Goal: Navigation & Orientation: Find specific page/section

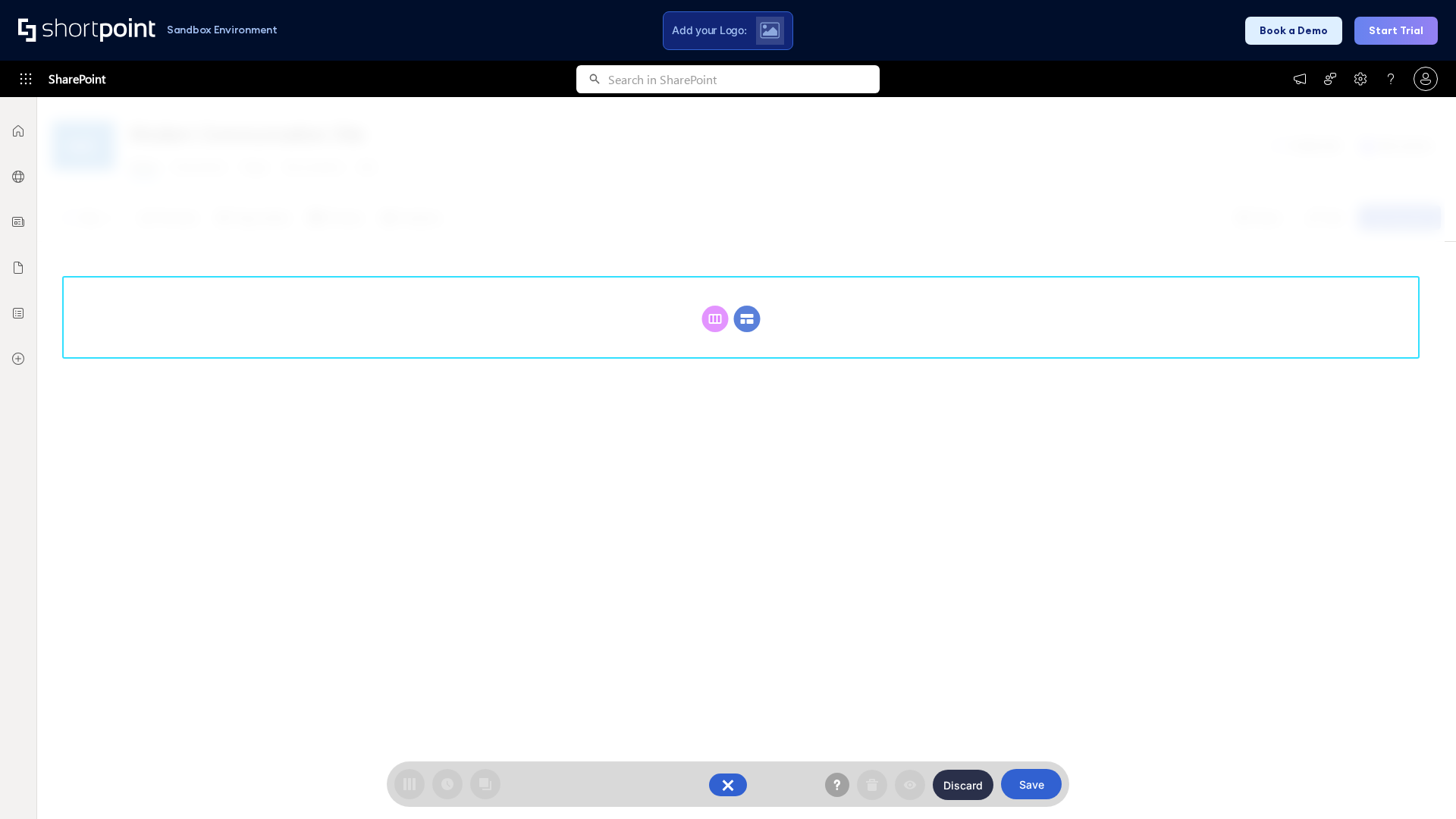
scroll to position [209, 0]
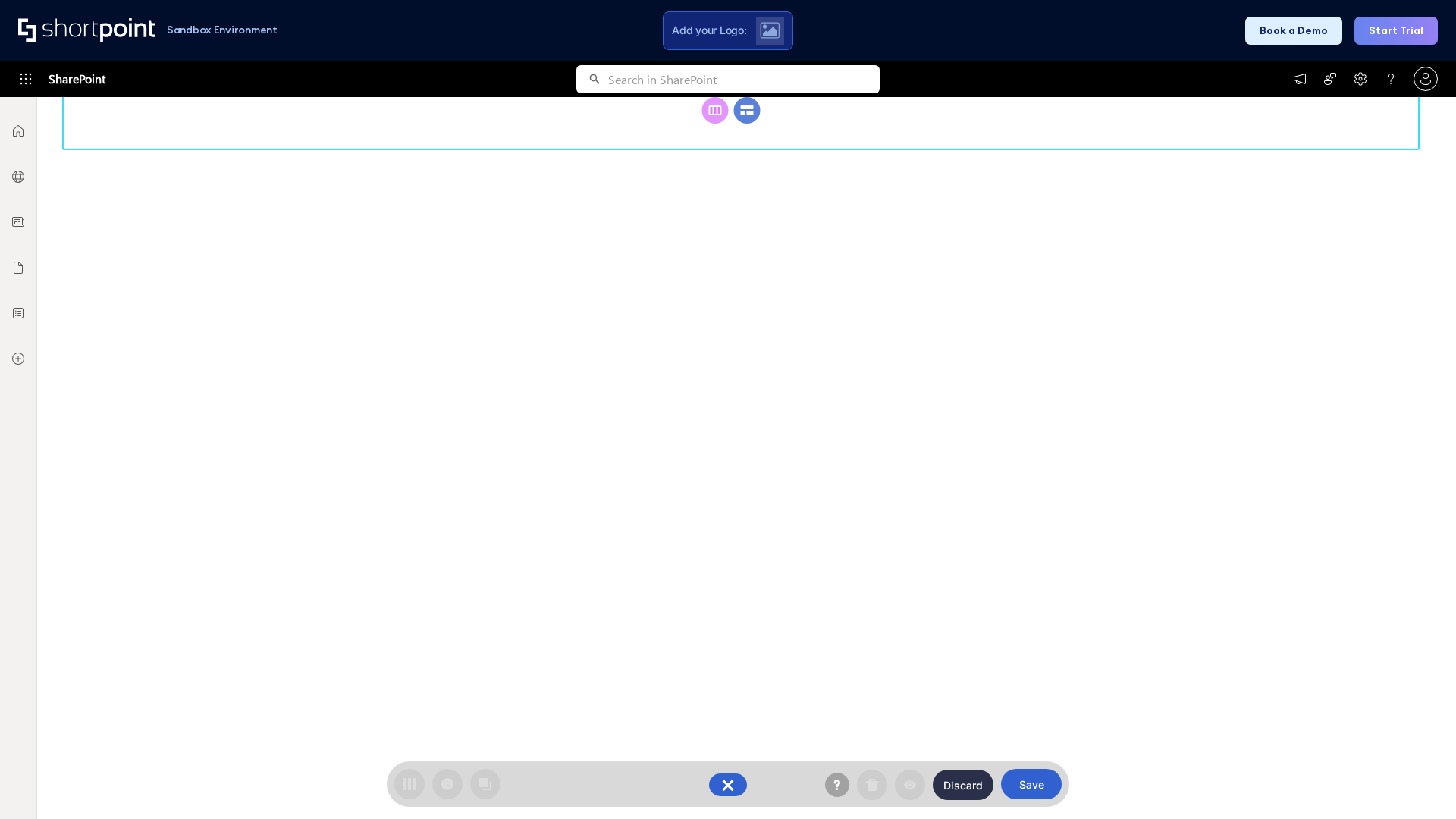
click at [747, 124] on circle at bounding box center [746, 109] width 26 height 26
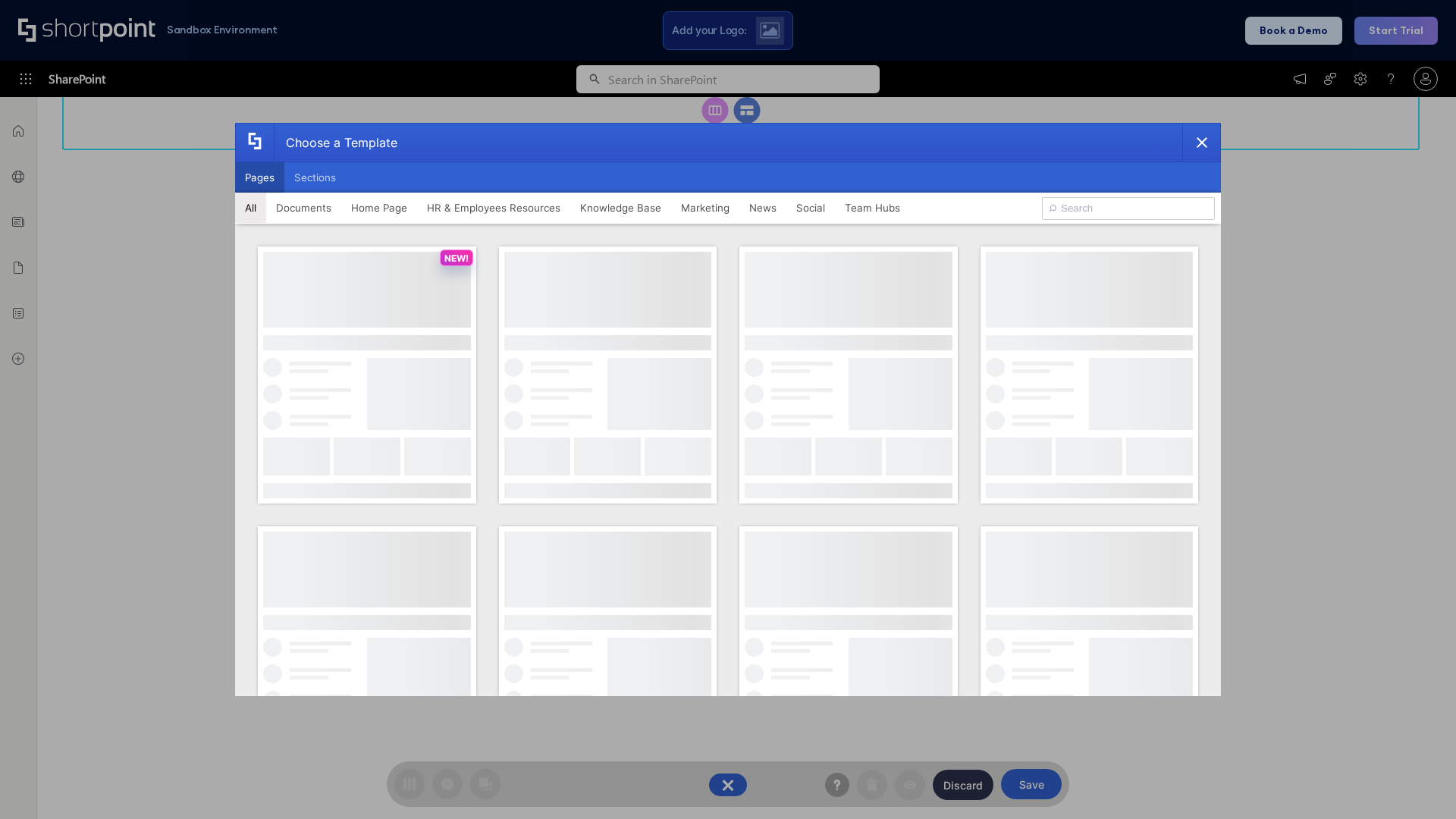
scroll to position [0, 0]
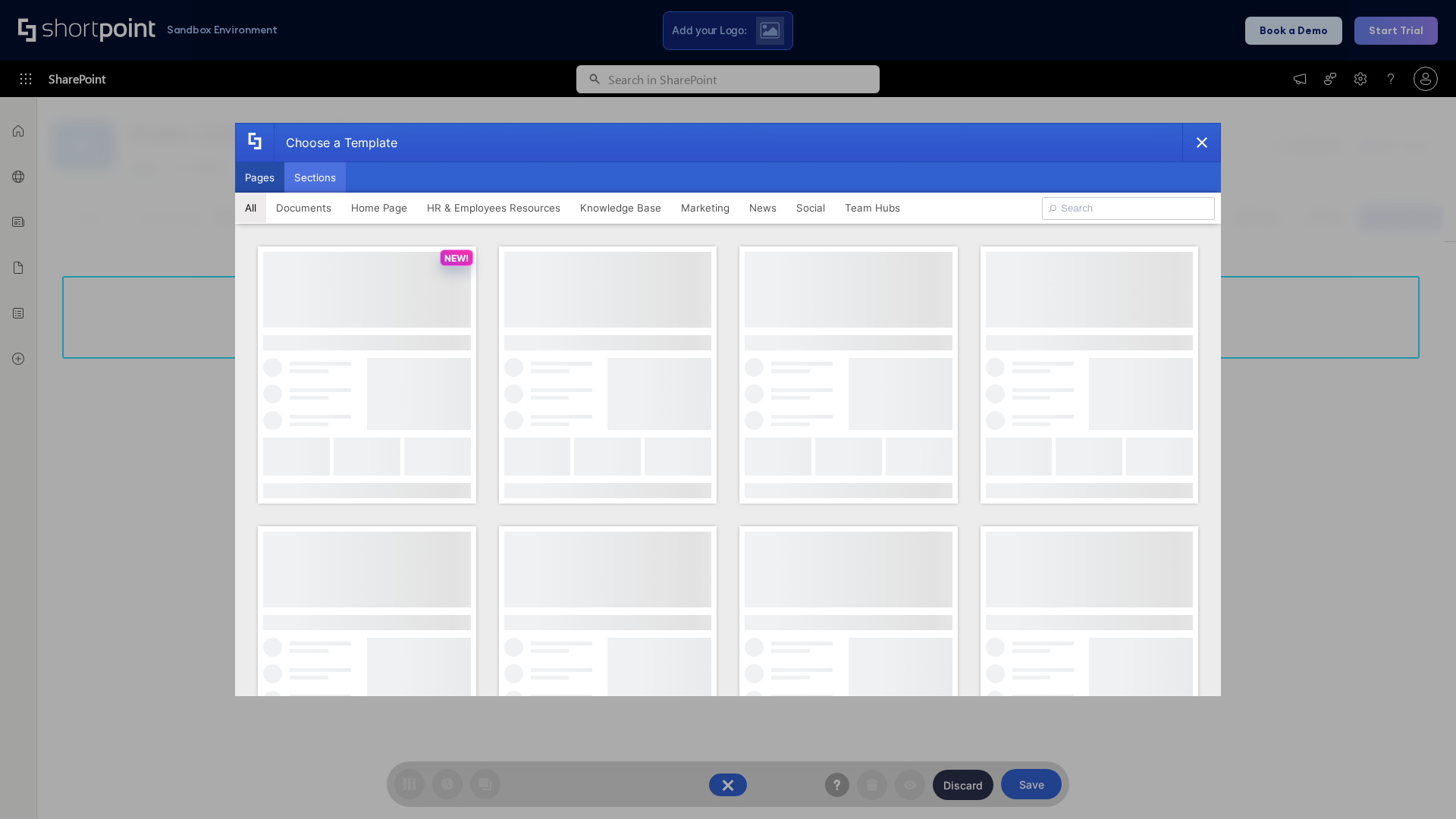
click at [315, 178] on button "Sections" at bounding box center [315, 178] width 61 height 30
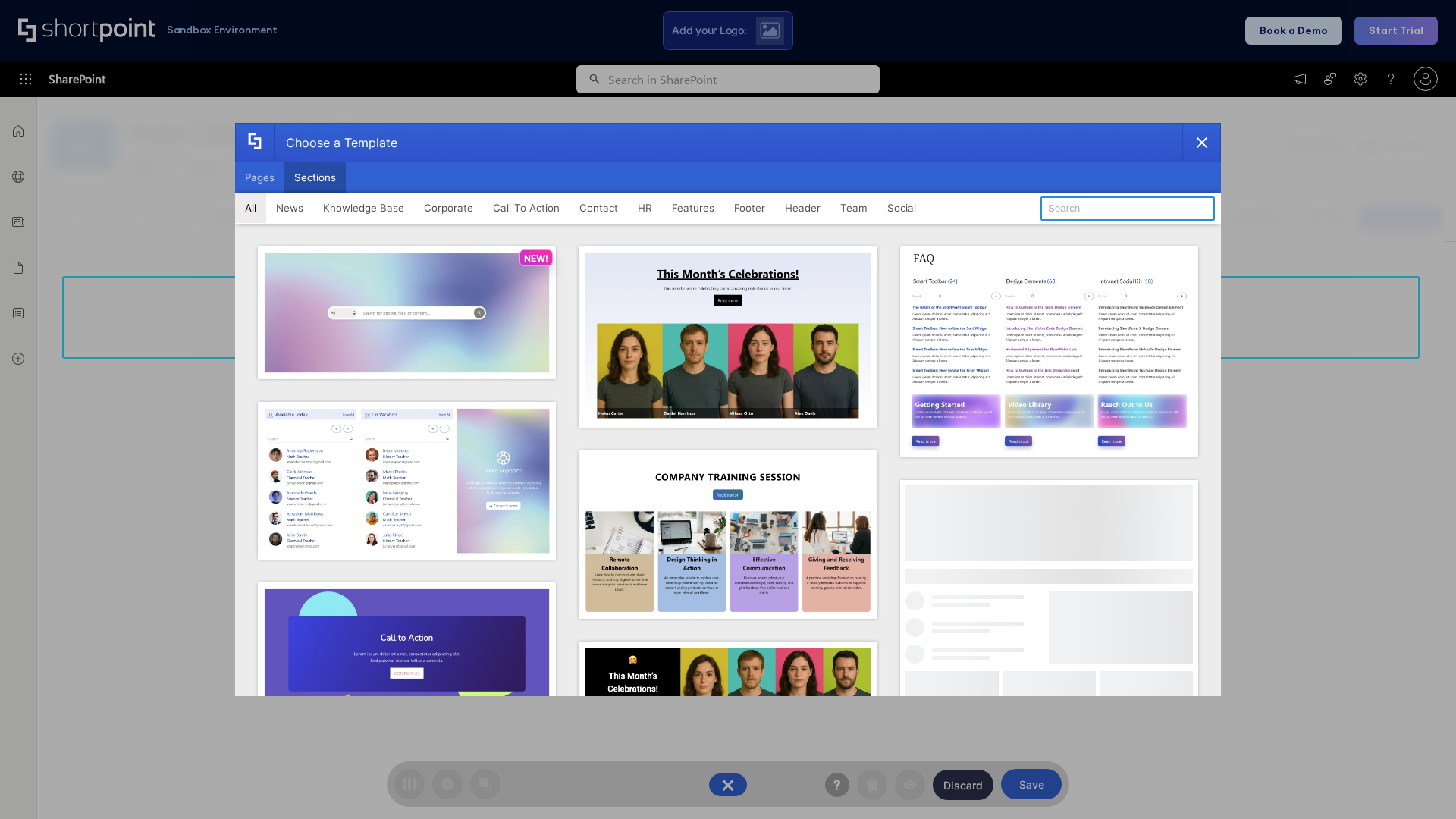
type input "CTA 3"
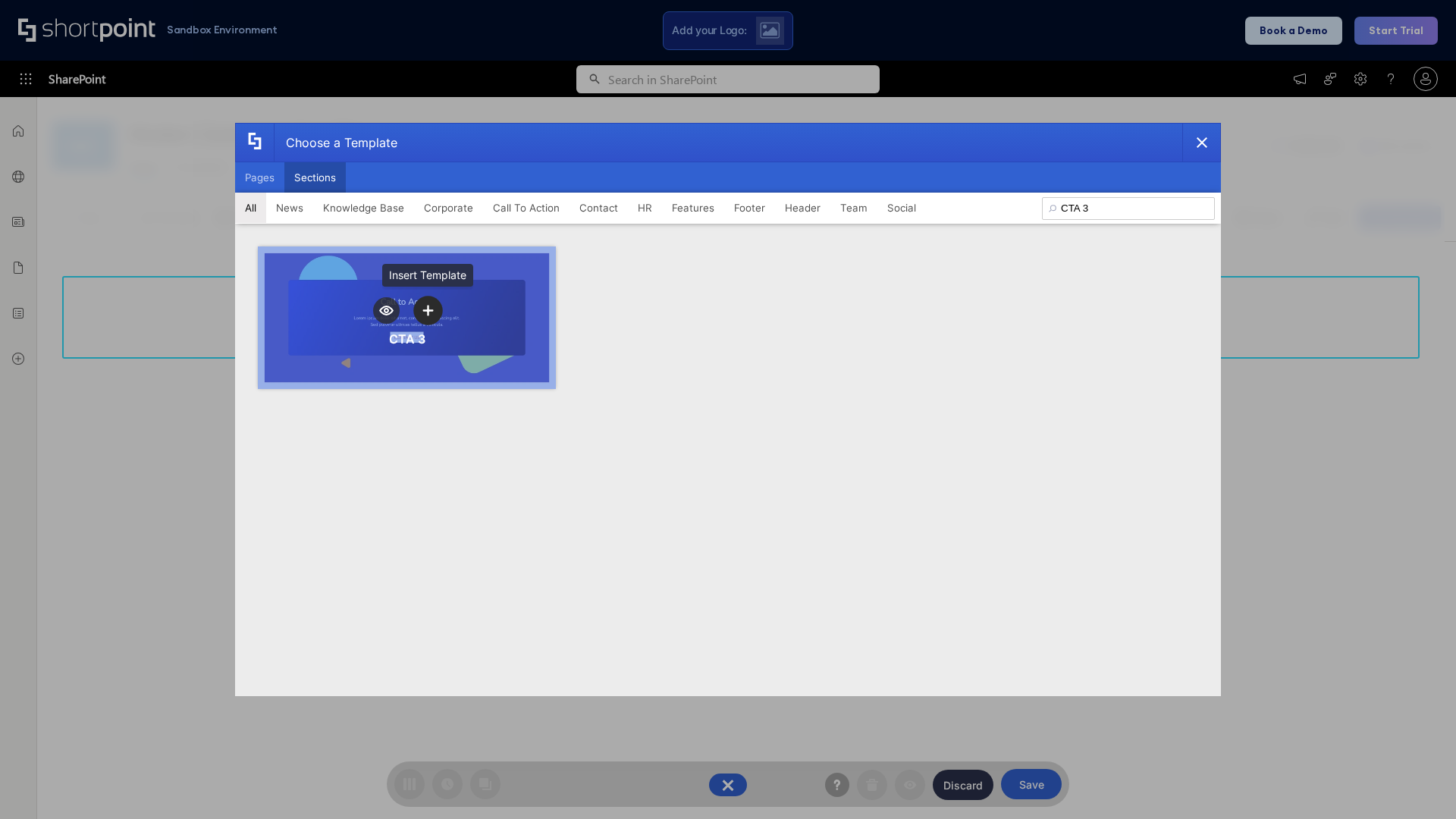
click at [427, 310] on icon "template selector" at bounding box center [427, 309] width 10 height 10
